Goal: Information Seeking & Learning: Learn about a topic

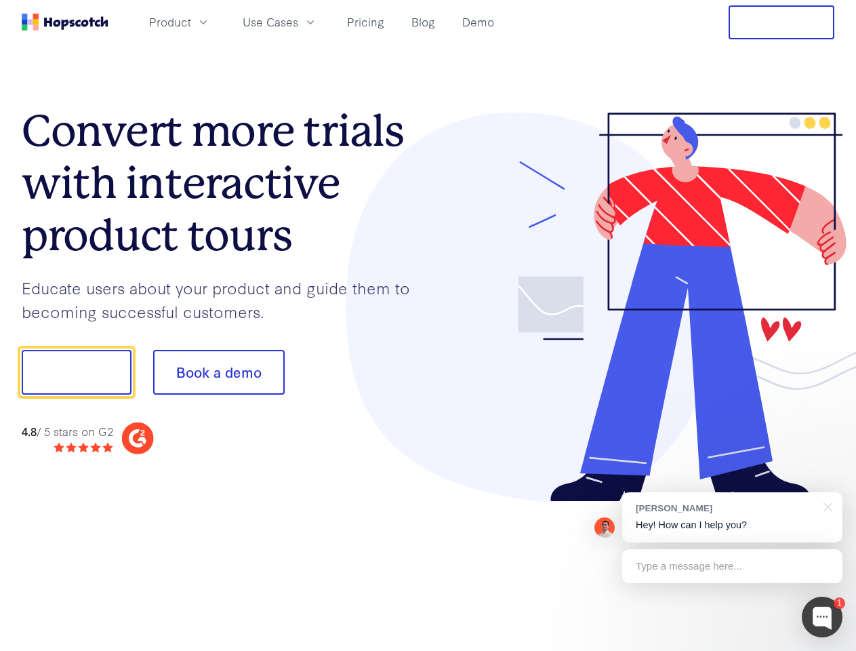
click at [429, 325] on div at bounding box center [632, 308] width 407 height 390
click at [191, 22] on span "Product" at bounding box center [170, 22] width 42 height 17
click at [298, 22] on span "Use Cases" at bounding box center [271, 22] width 56 height 17
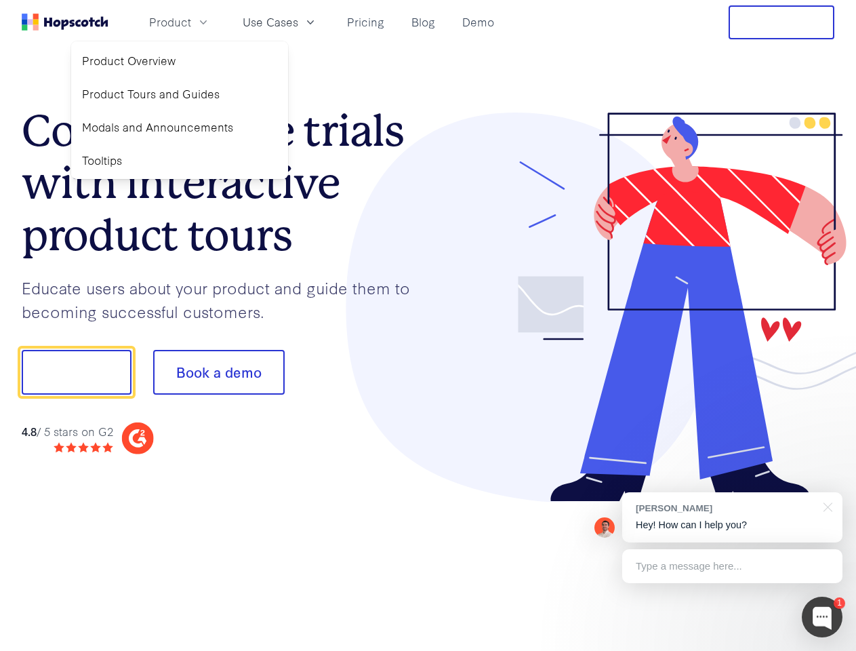
click at [782, 22] on button "Free Trial" at bounding box center [782, 22] width 106 height 34
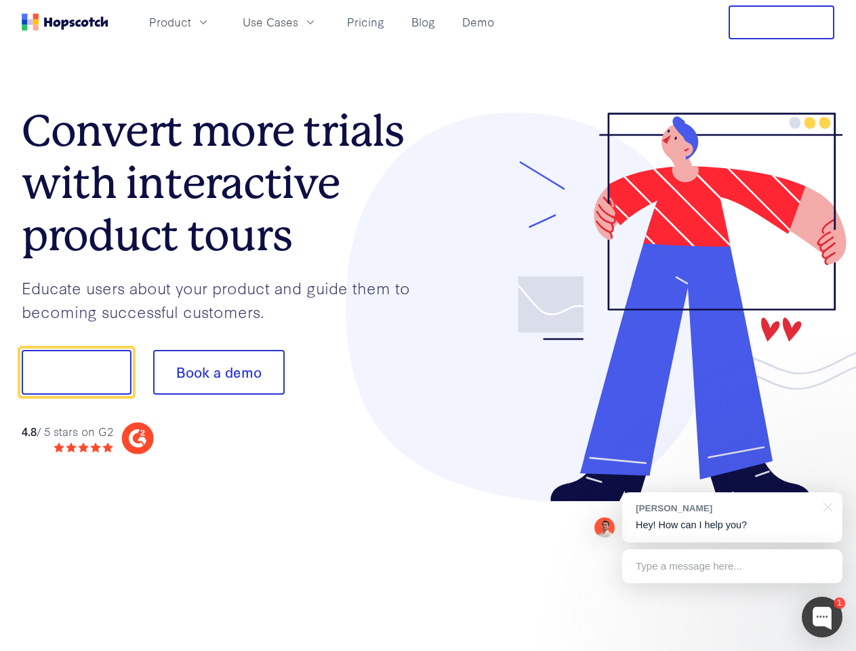
click at [76, 372] on button "Show me!" at bounding box center [77, 372] width 110 height 45
click at [218, 372] on button "Book a demo" at bounding box center [219, 372] width 132 height 45
click at [823, 617] on div at bounding box center [822, 617] width 41 height 41
click at [732, 517] on div "[PERSON_NAME] Hey! How can I help you?" at bounding box center [732, 517] width 220 height 50
click at [826, 506] on div at bounding box center [716, 461] width 254 height 271
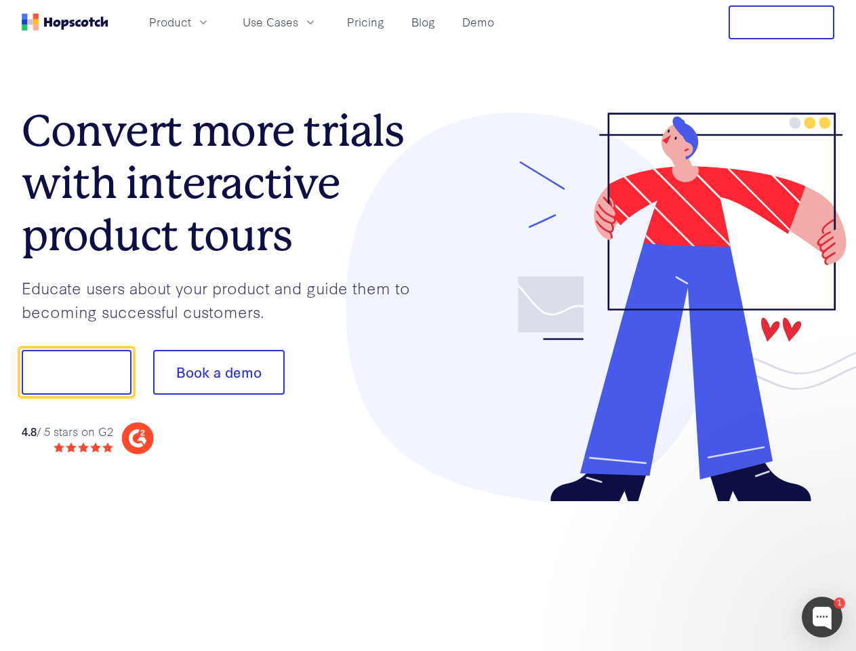
click at [732, 566] on div at bounding box center [716, 461] width 254 height 271
